Goal: Communication & Community: Connect with others

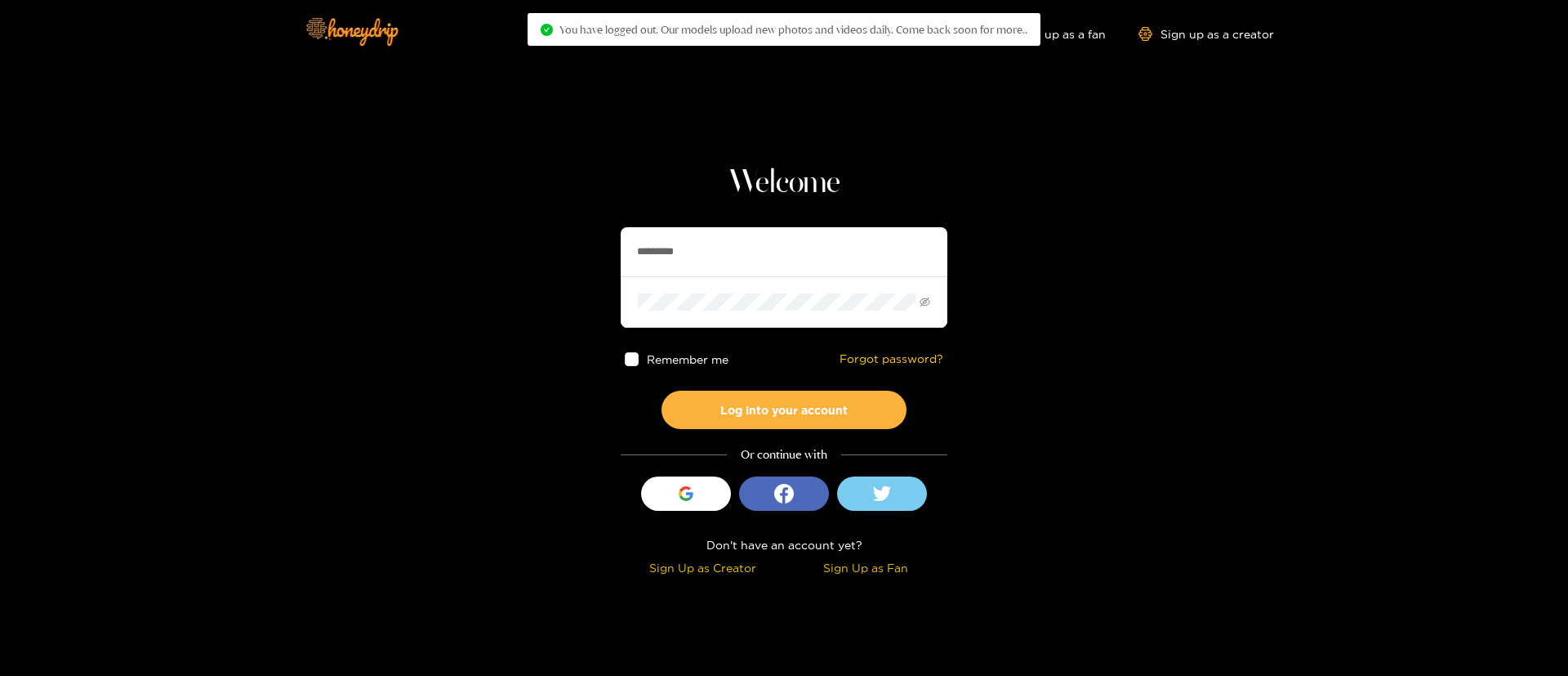
click at [725, 262] on input "*********" at bounding box center [784, 251] width 326 height 49
drag, startPoint x: 0, startPoint y: 0, endPoint x: 725, endPoint y: 262, distance: 770.9
click at [725, 262] on input "*********" at bounding box center [784, 251] width 326 height 49
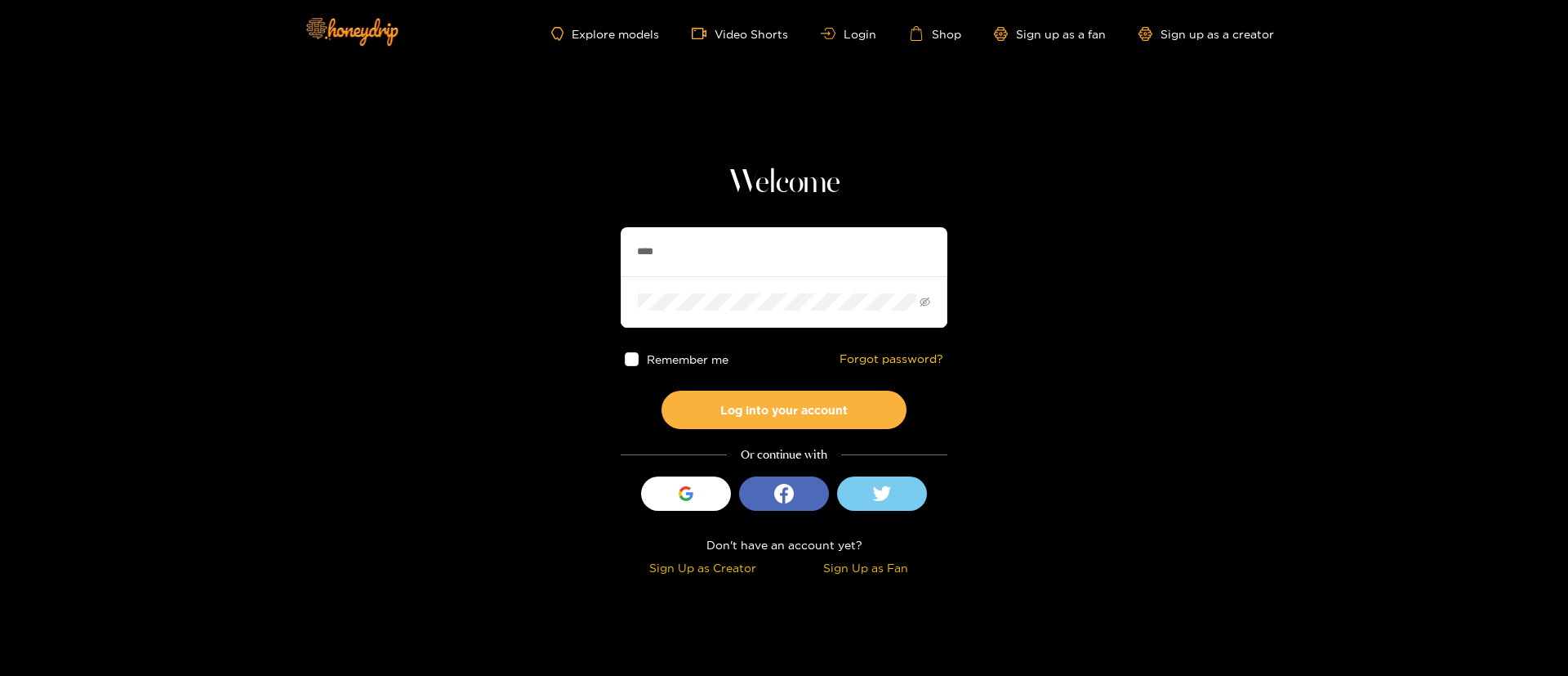
type input "**********"
click at [792, 404] on button "Log into your account" at bounding box center [784, 410] width 245 height 39
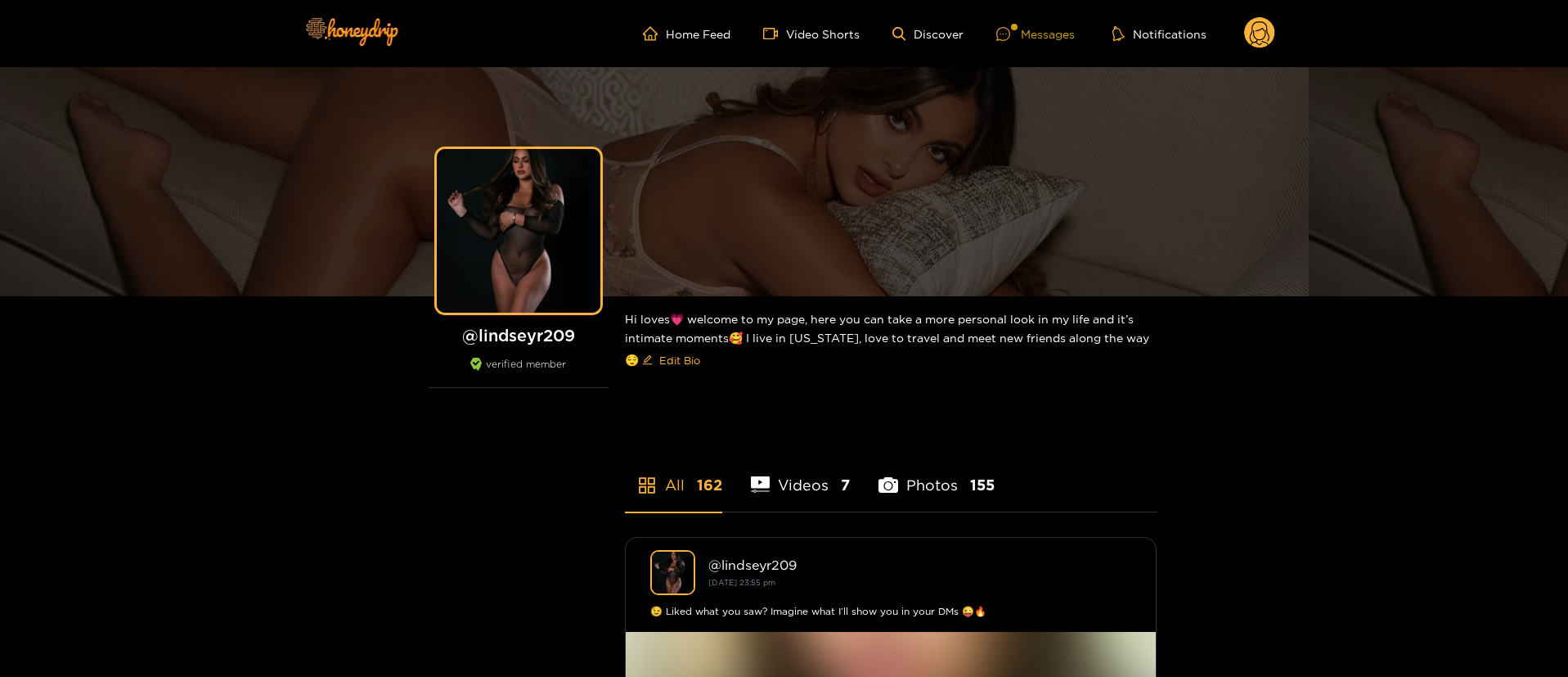
click at [1044, 34] on div "Messages" at bounding box center [1036, 34] width 79 height 18
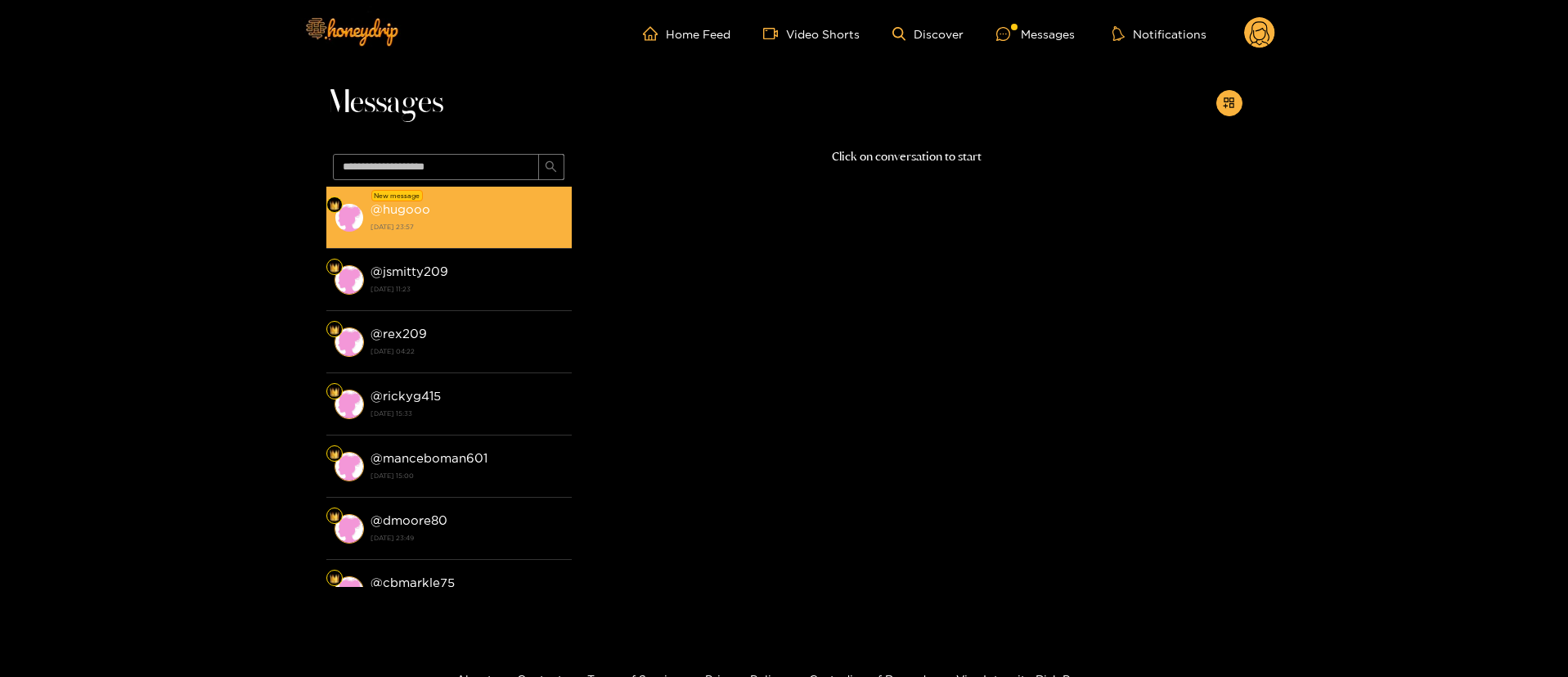
click at [434, 228] on strong "[DATE] 23:57" at bounding box center [467, 227] width 193 height 15
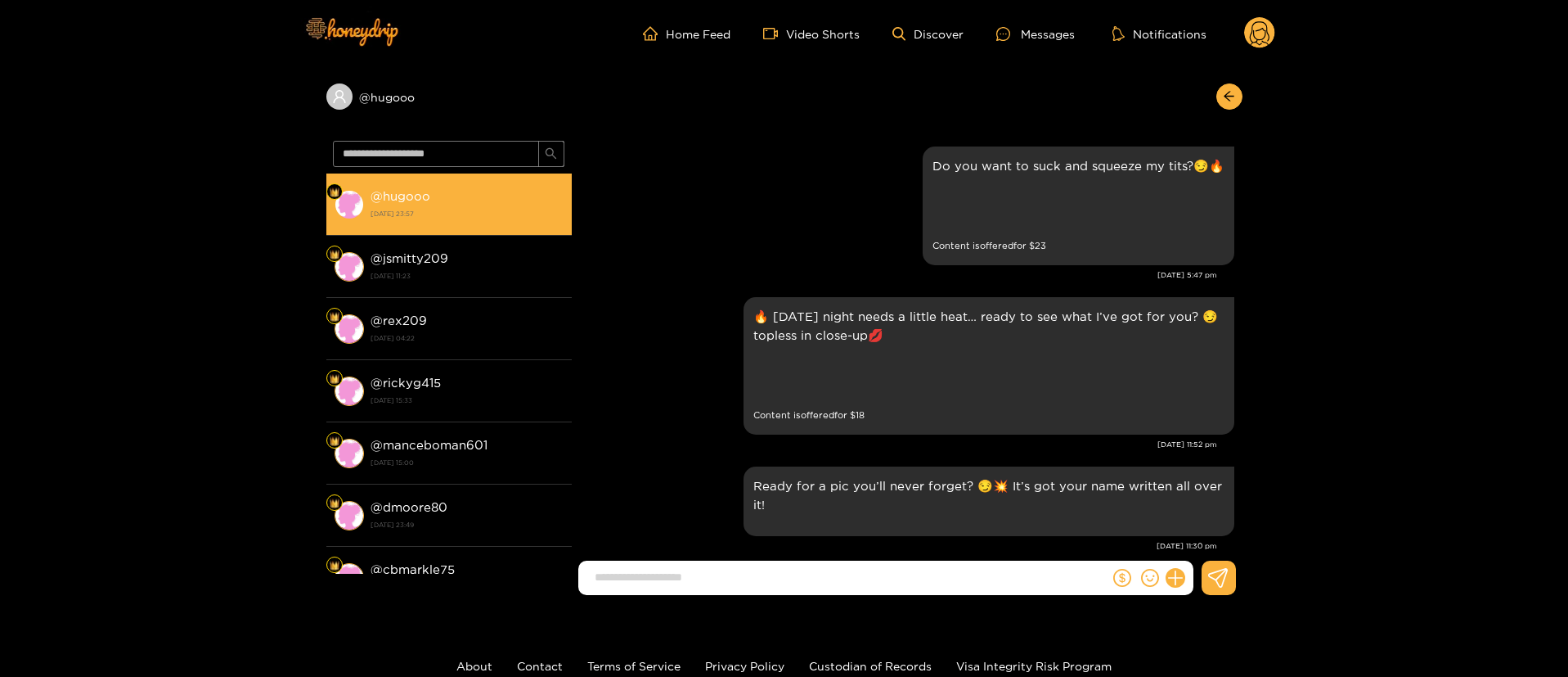
scroll to position [2469, 0]
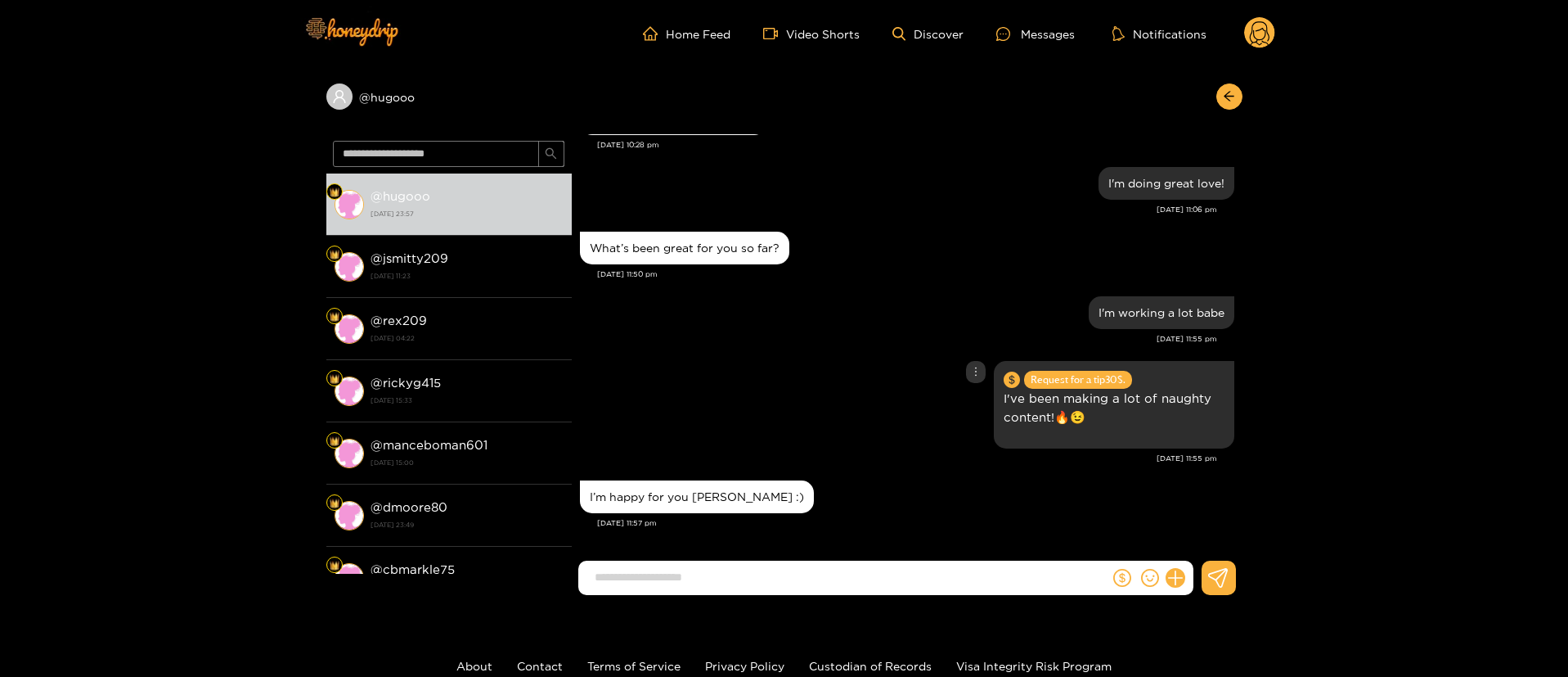
click at [809, 433] on div "Request for a tip 30 $. I've been making a lot of naughty content!🔥😉" at bounding box center [907, 404] width 655 height 96
click at [810, 585] on input at bounding box center [847, 577] width 522 height 27
type input "**********"
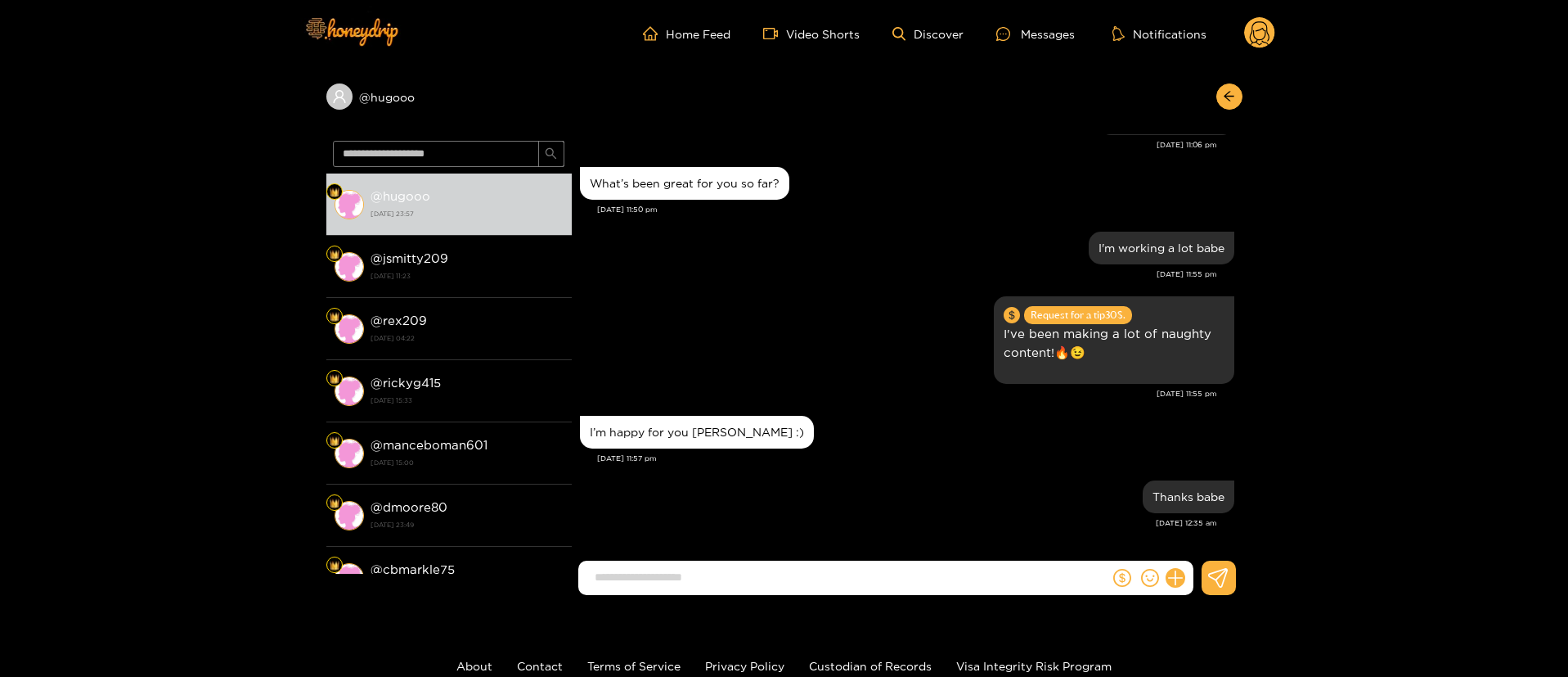
click at [794, 122] on div "@ hugooo" at bounding box center [784, 100] width 916 height 67
click at [823, 226] on div "What’s been great for you so far? [DATE] 11:50 pm" at bounding box center [907, 195] width 655 height 64
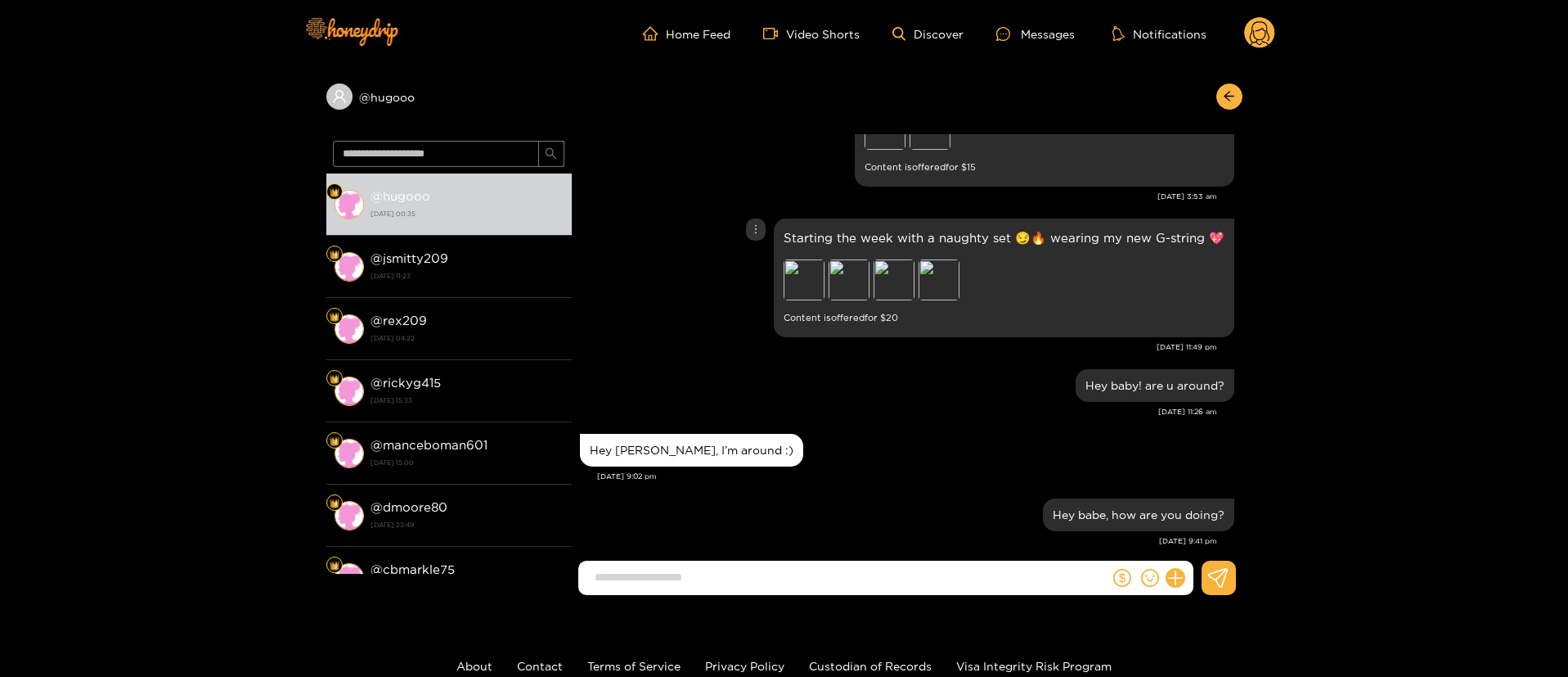
scroll to position [1945, 0]
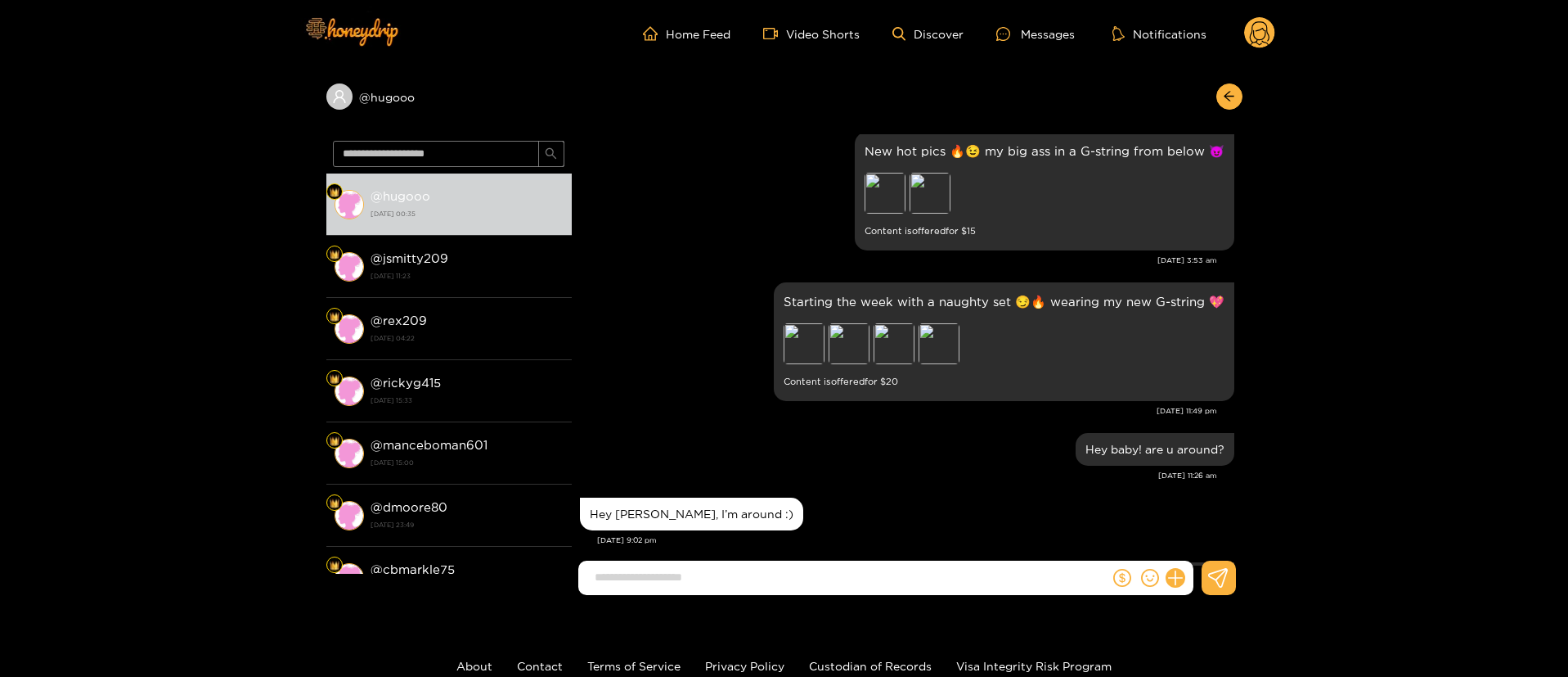
click at [686, 195] on div "New hot pics 🔥😉 my big ass in a G-string from below 😈 Preview Preview Content i…" at bounding box center [907, 191] width 655 height 127
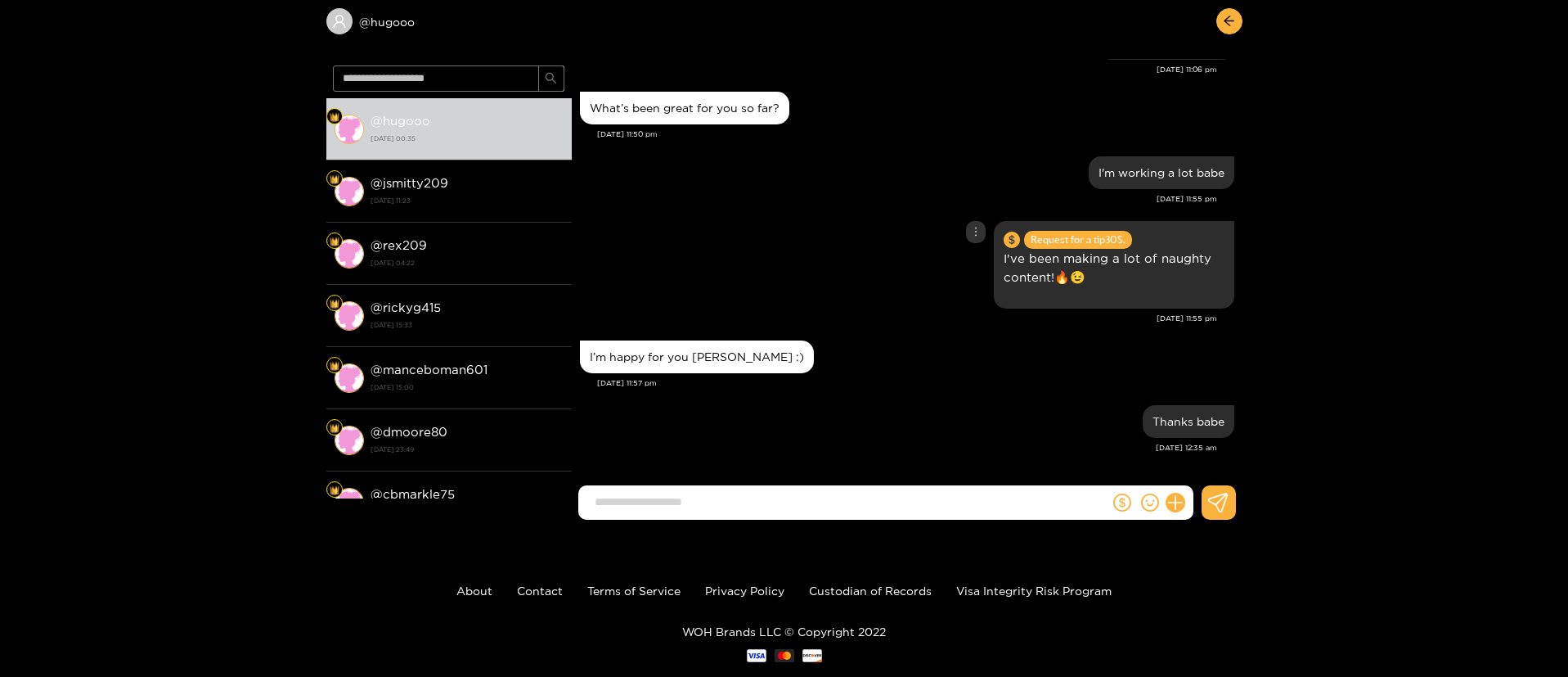
scroll to position [109, 0]
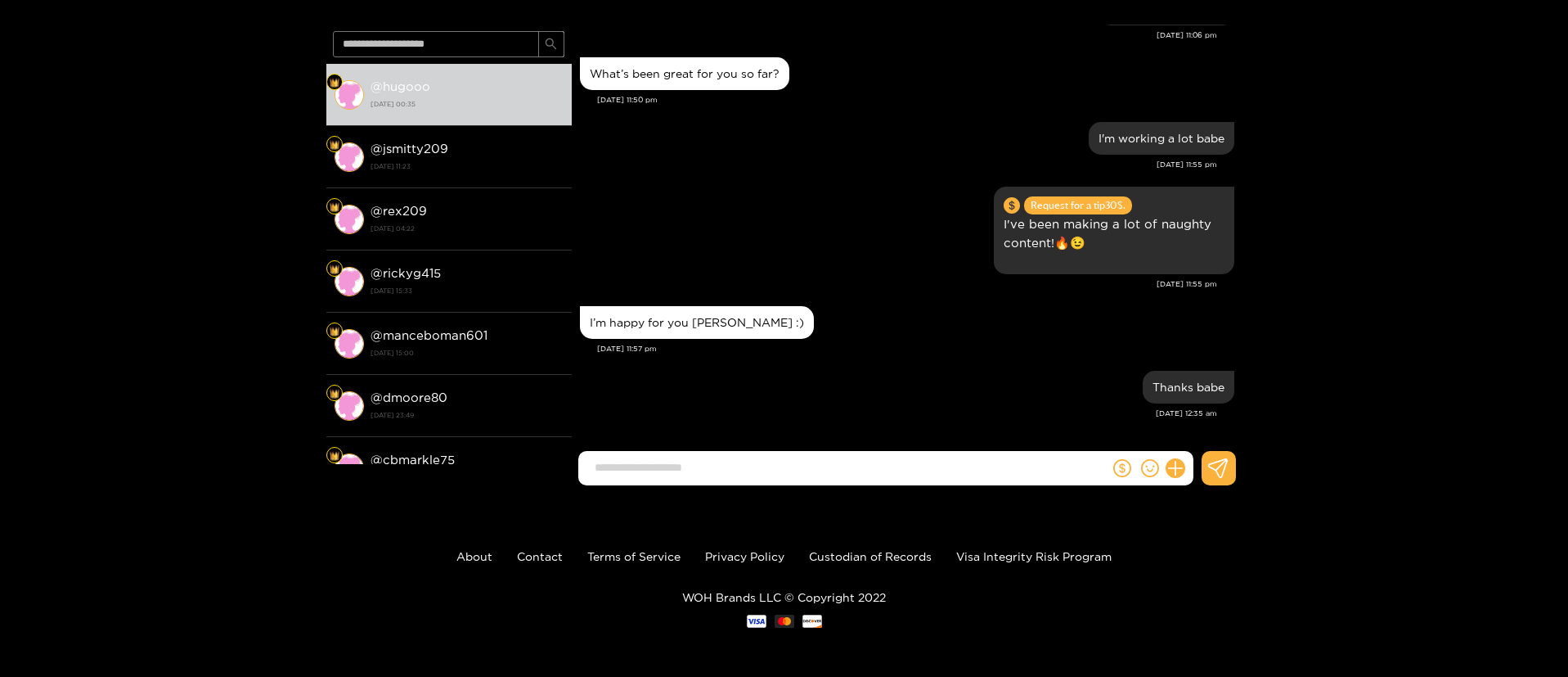
click at [1319, 141] on div "@ hugooo @ hugooo [DATE] 00:35 @ jsmitty209 [DATE] 11:23 @ rex209 [DATE] 04:22 …" at bounding box center [784, 228] width 1568 height 541
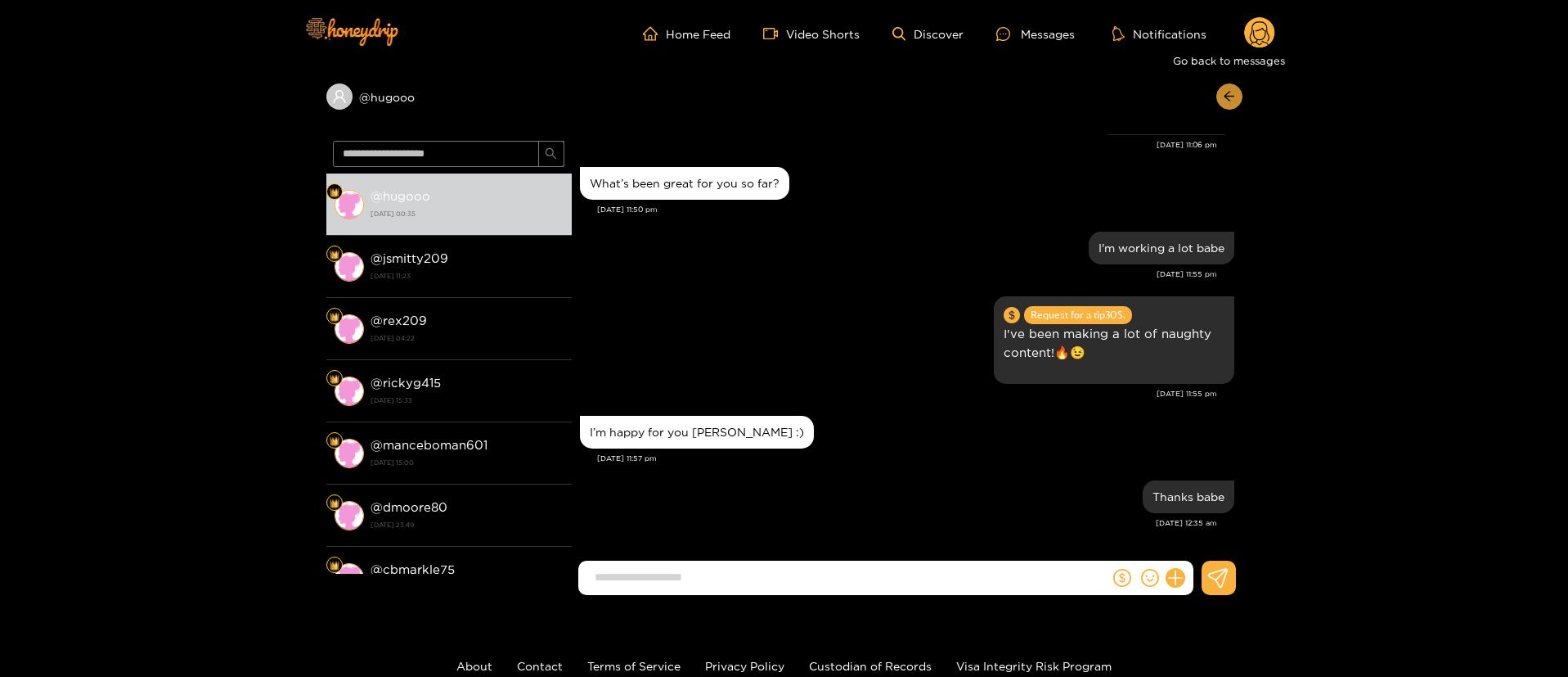
click at [1226, 94] on icon "arrow-left" at bounding box center [1228, 96] width 10 height 10
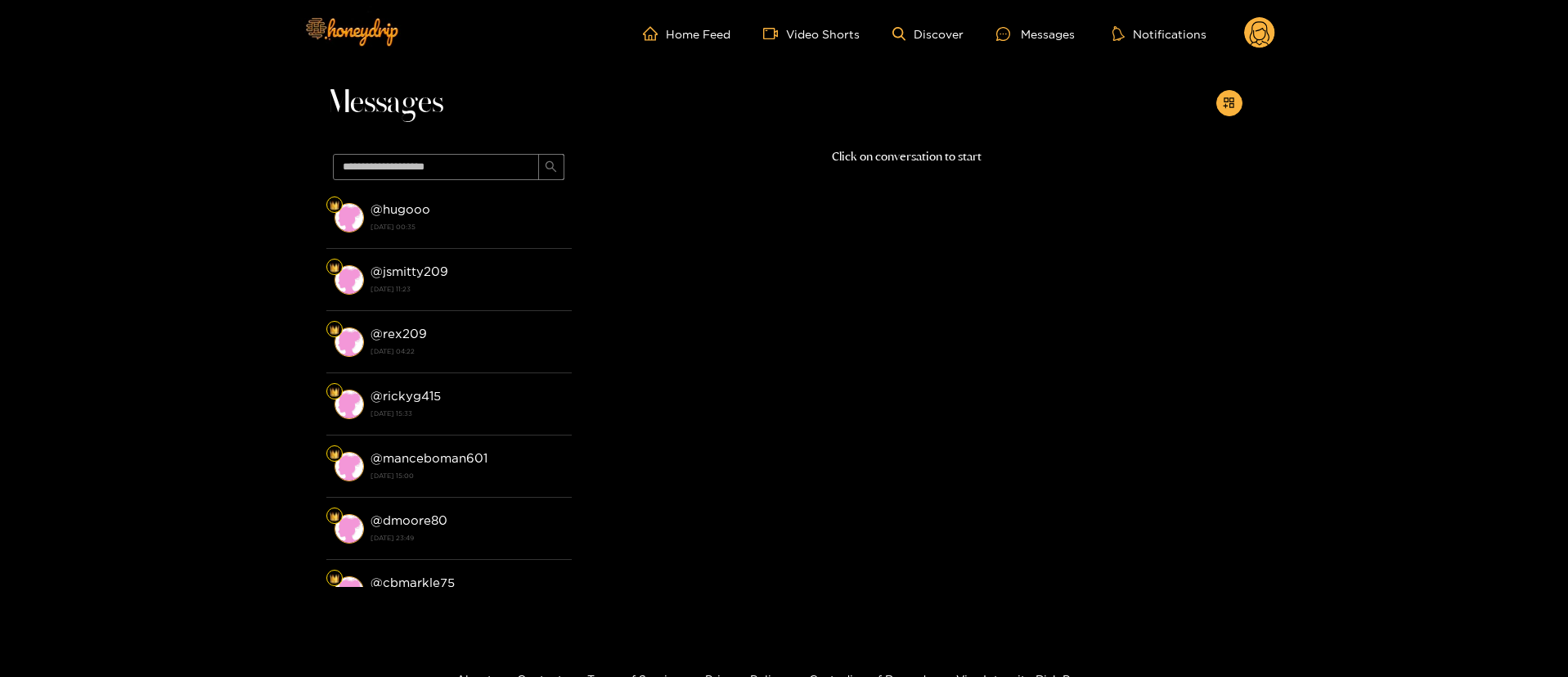
click at [884, 164] on p "Click on conversation to start" at bounding box center [907, 156] width 670 height 18
click at [1092, 274] on div "Click on conversation to start" at bounding box center [907, 362] width 670 height 431
click at [1266, 27] on circle at bounding box center [1260, 33] width 31 height 31
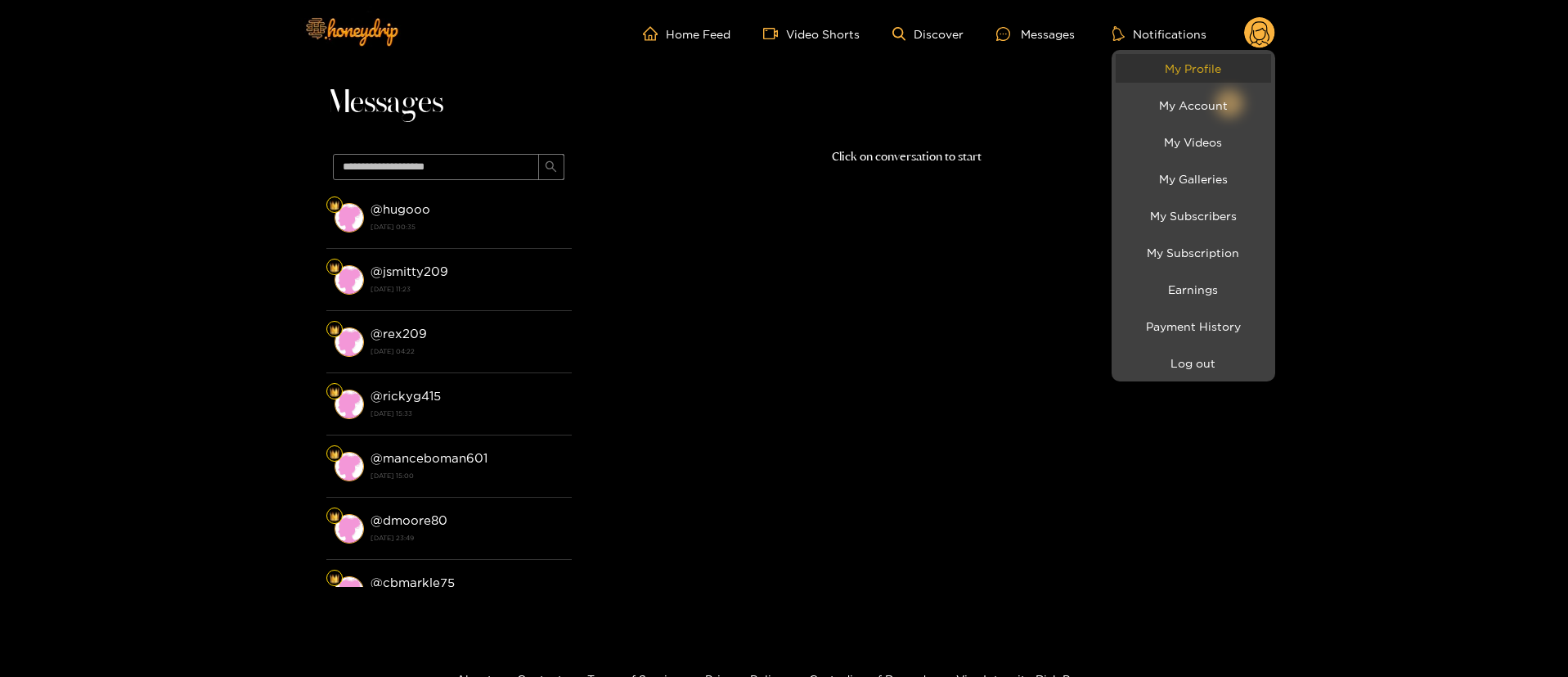
click at [1192, 65] on link "My Profile" at bounding box center [1193, 68] width 155 height 28
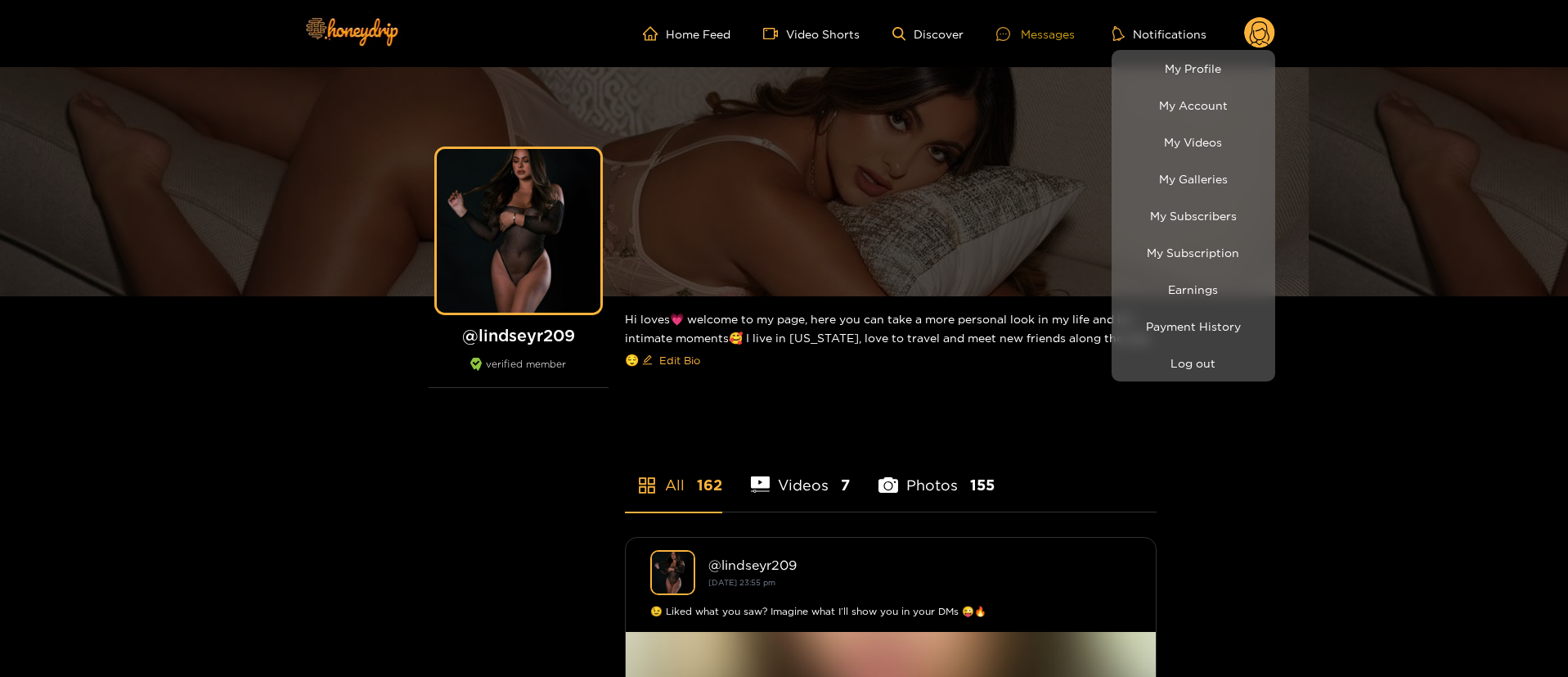
click at [1045, 29] on div at bounding box center [784, 338] width 1568 height 677
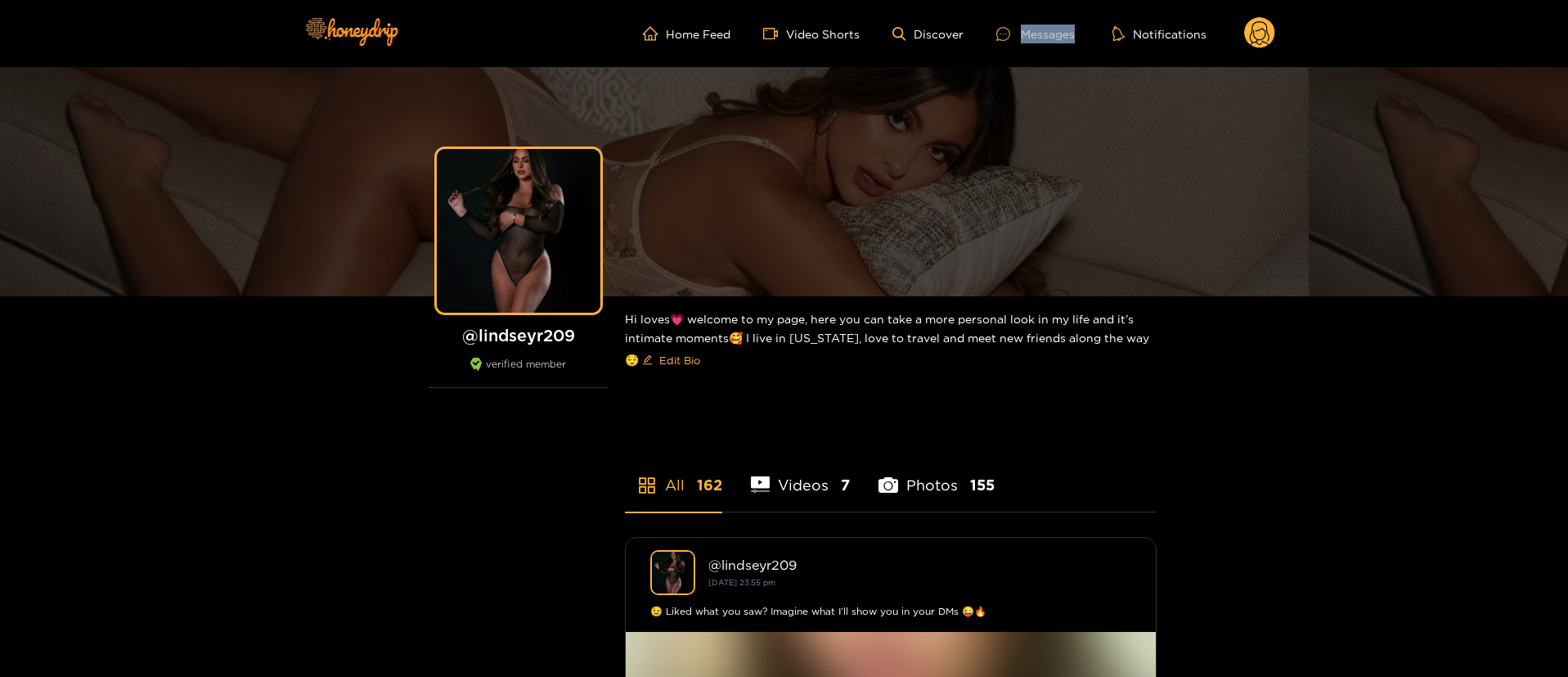
click at [1045, 29] on div "Messages" at bounding box center [1036, 34] width 79 height 18
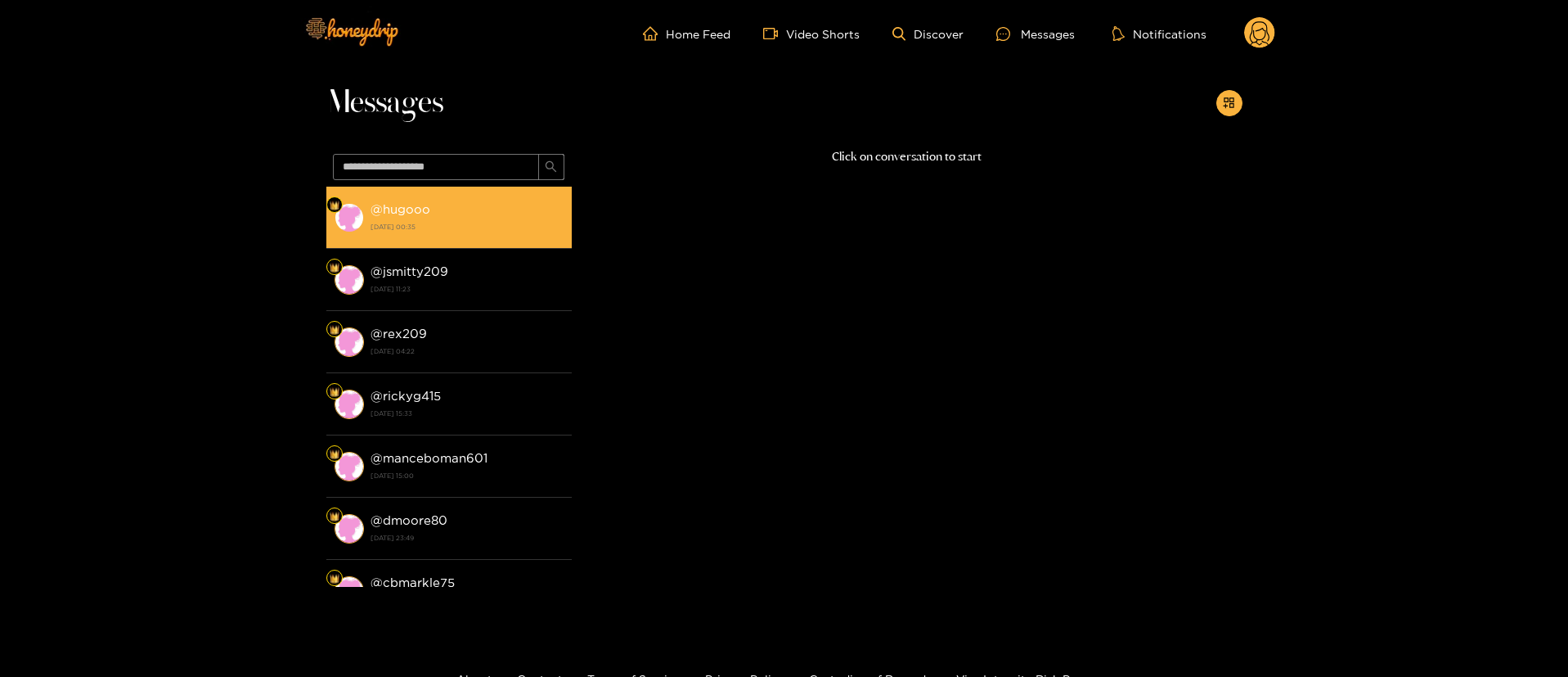
click at [498, 232] on strong "[DATE] 00:35" at bounding box center [467, 227] width 193 height 15
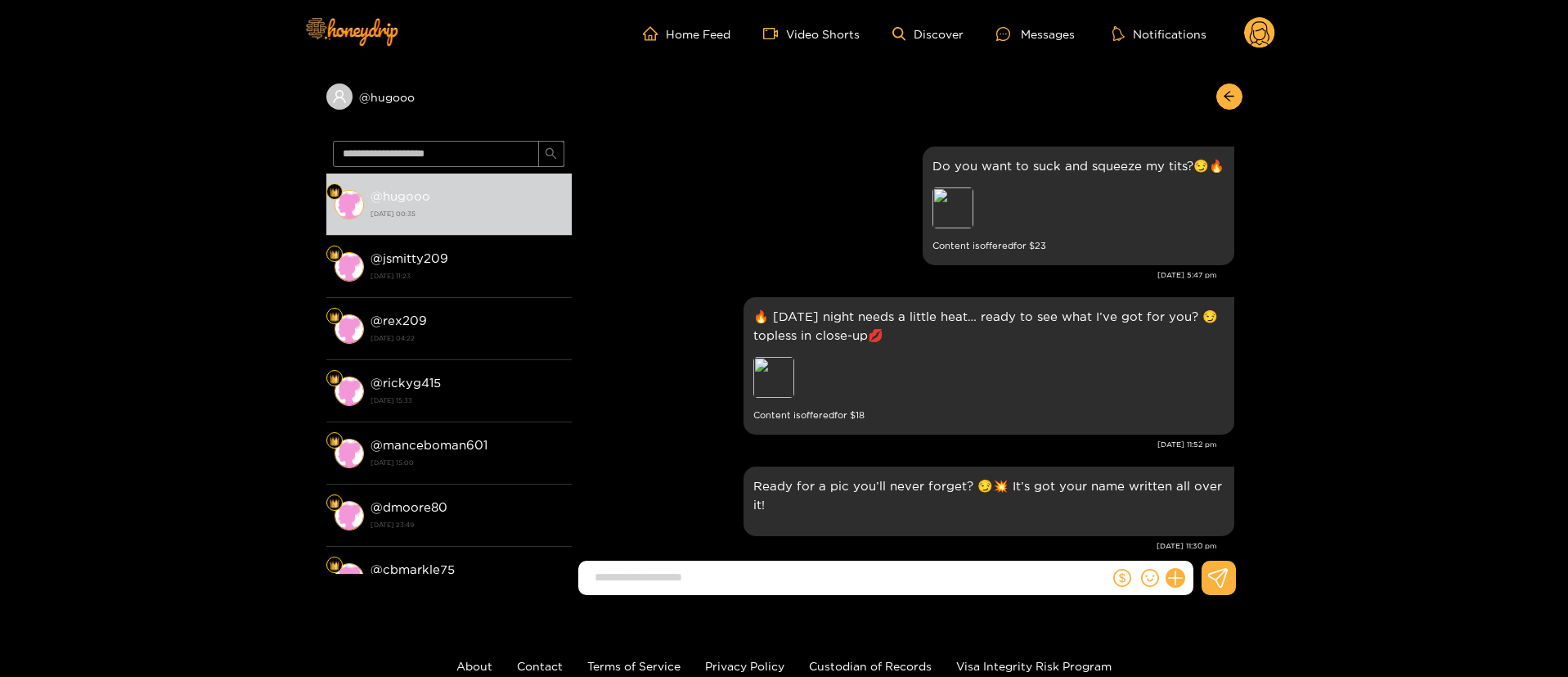
scroll to position [2605, 0]
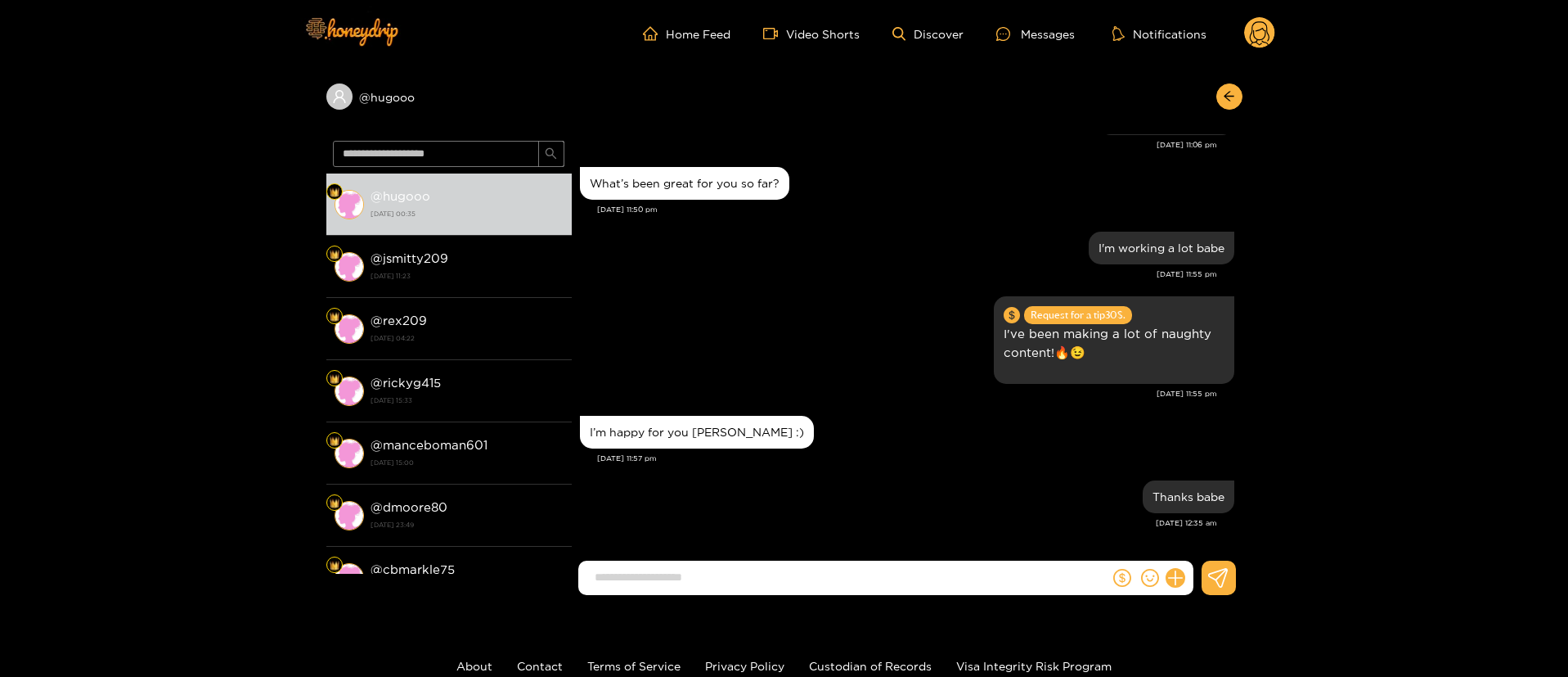
click at [1265, 34] on icon at bounding box center [1259, 35] width 19 height 28
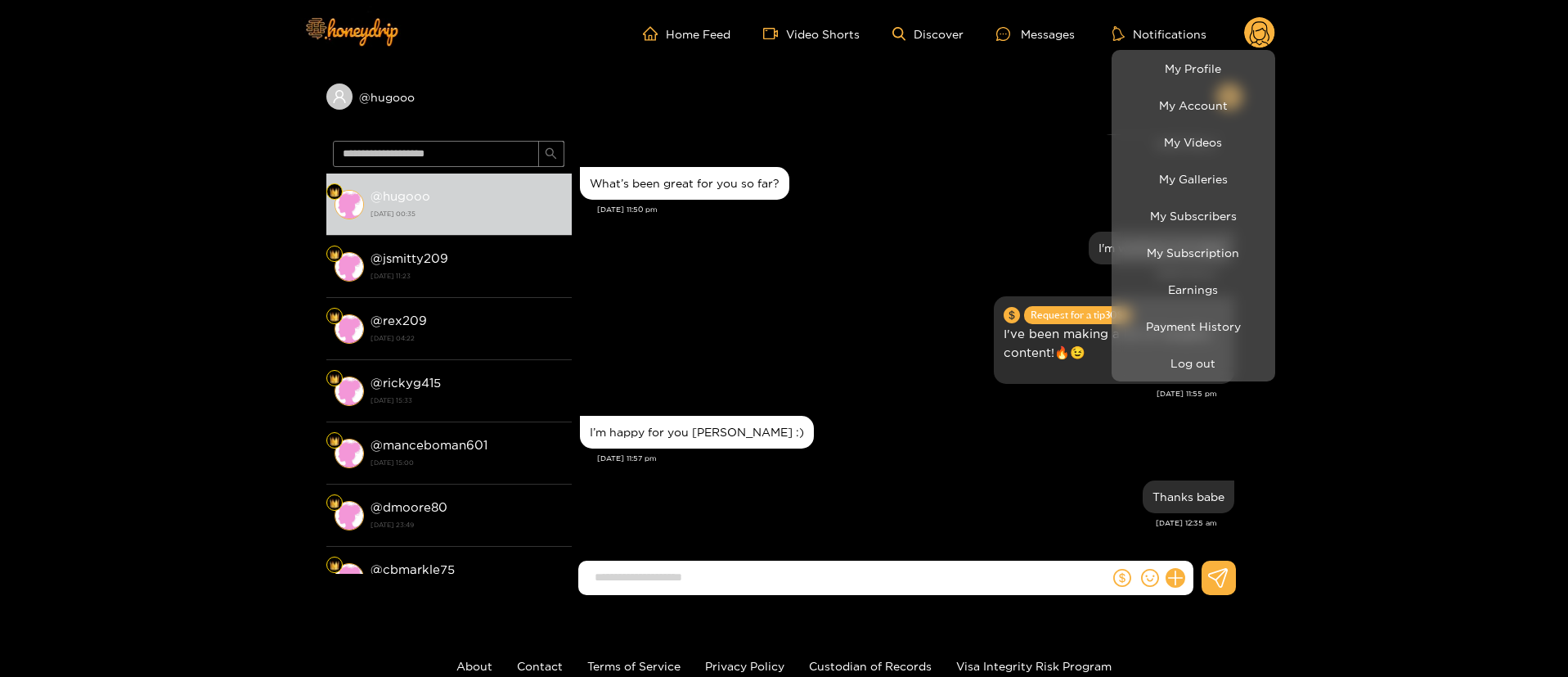
scroll to position [2384, 0]
click at [898, 251] on div at bounding box center [784, 338] width 1568 height 677
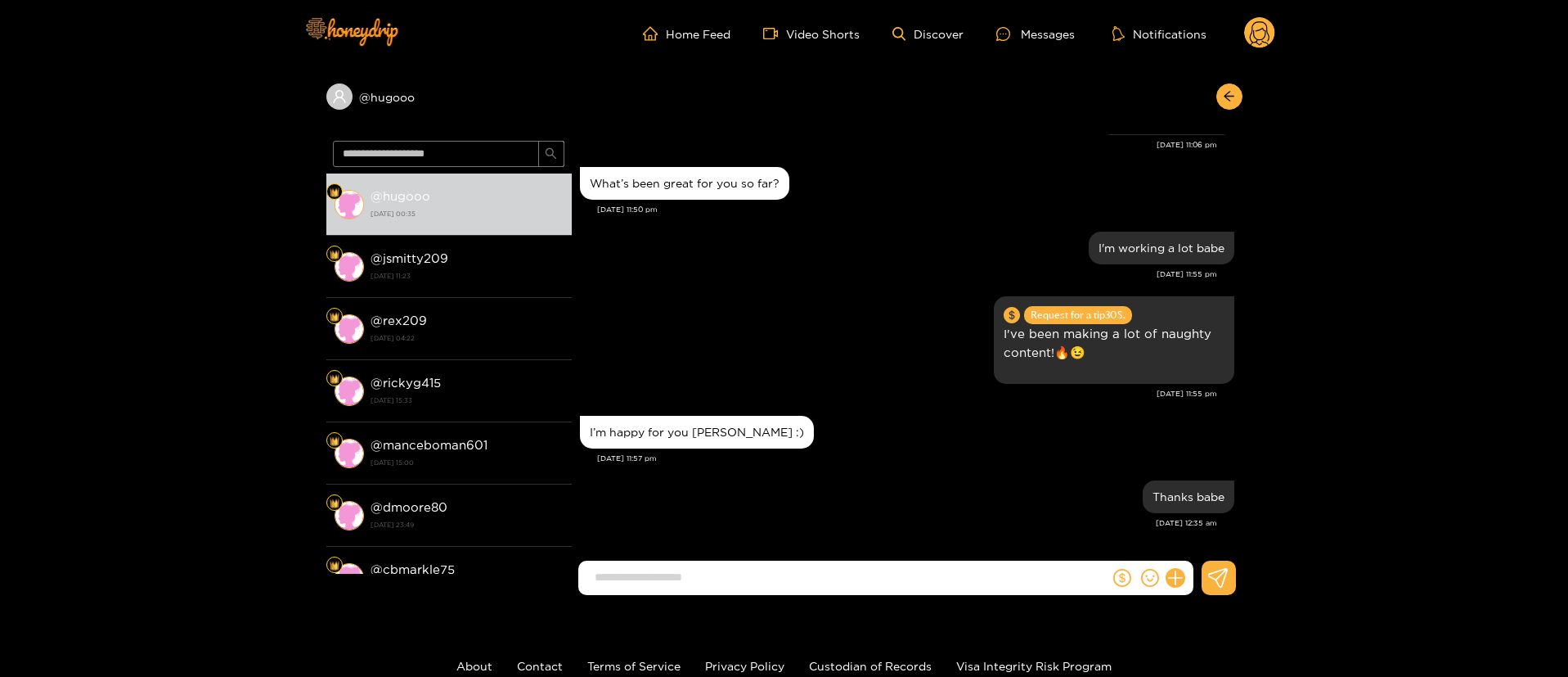
click at [1266, 38] on circle at bounding box center [1260, 33] width 31 height 31
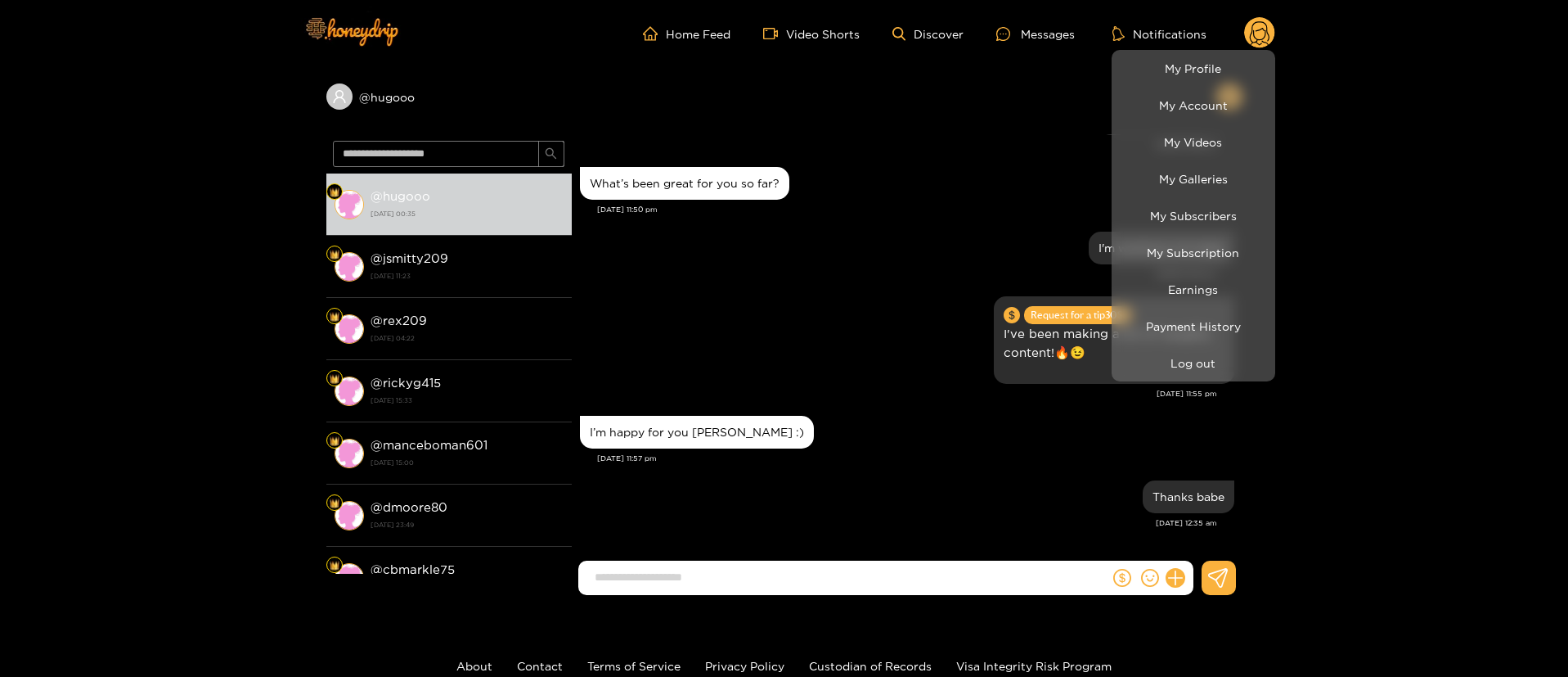
click at [887, 315] on div at bounding box center [784, 338] width 1568 height 677
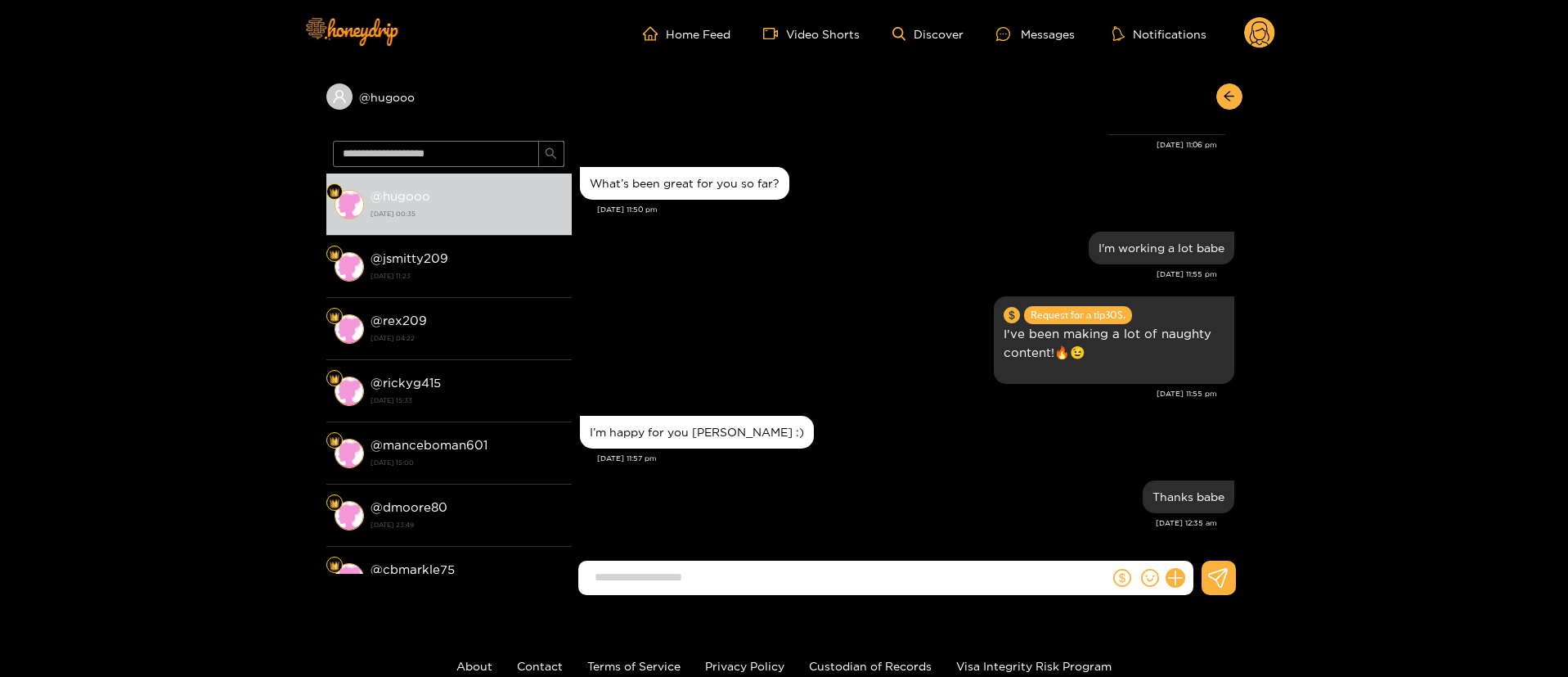
click at [1266, 47] on icon at bounding box center [1260, 34] width 31 height 33
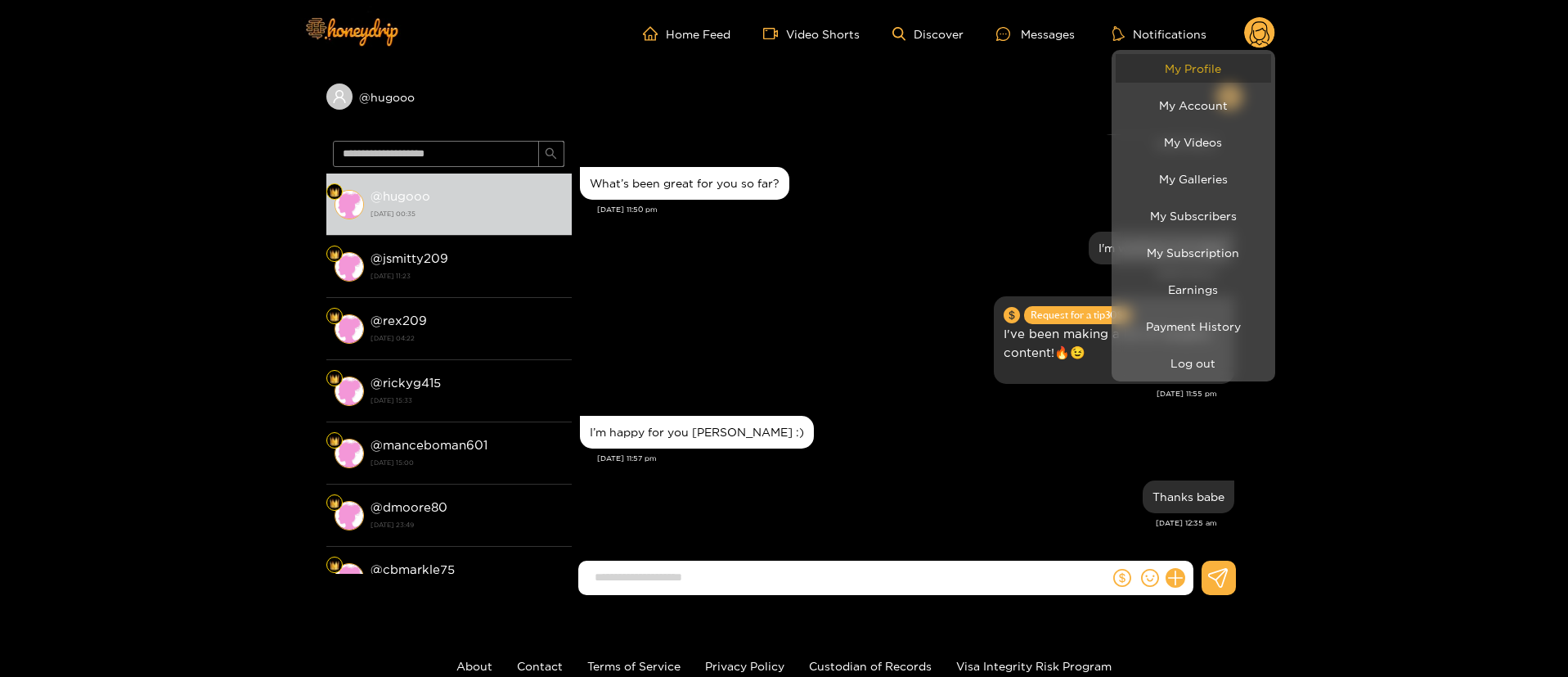
click at [1204, 81] on link "My Profile" at bounding box center [1193, 68] width 155 height 28
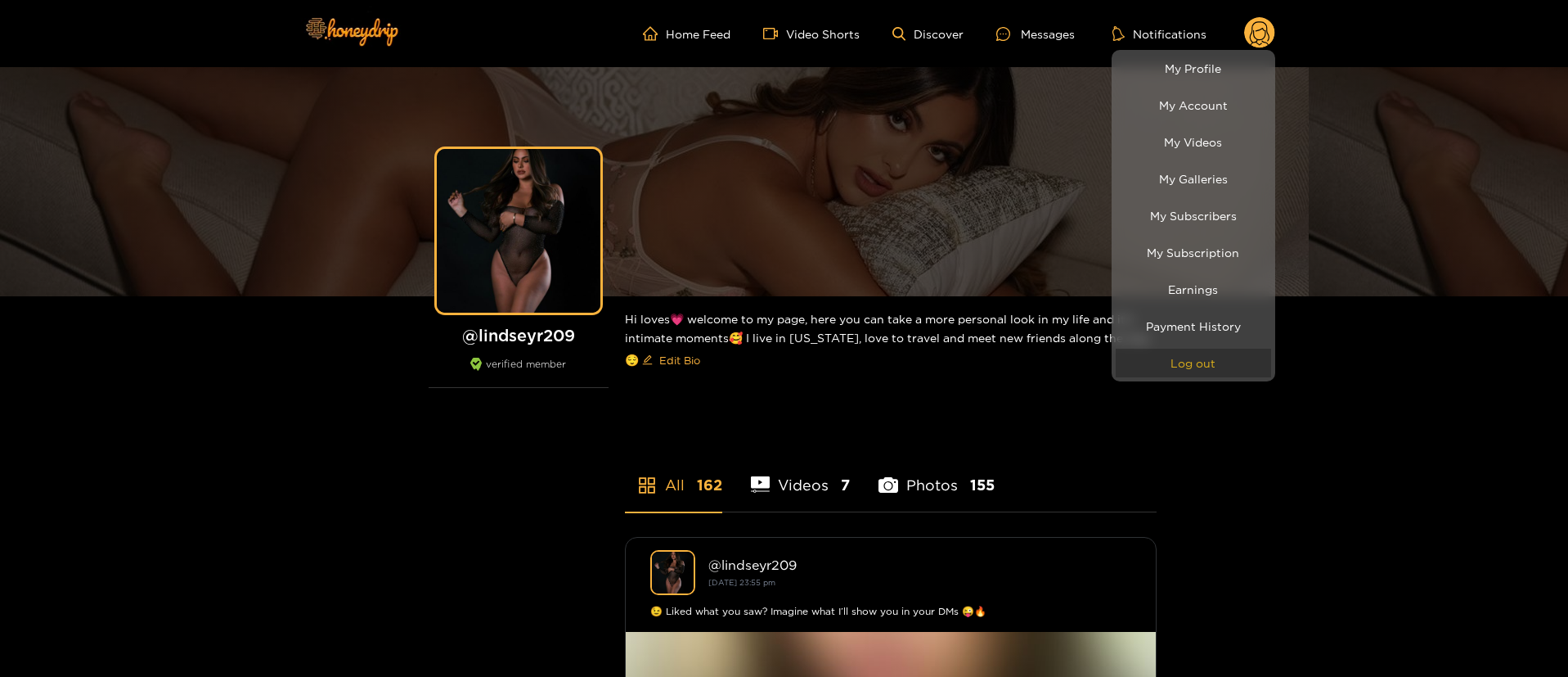
click at [1189, 364] on button "Log out" at bounding box center [1193, 362] width 155 height 28
